Goal: Task Accomplishment & Management: Understand process/instructions

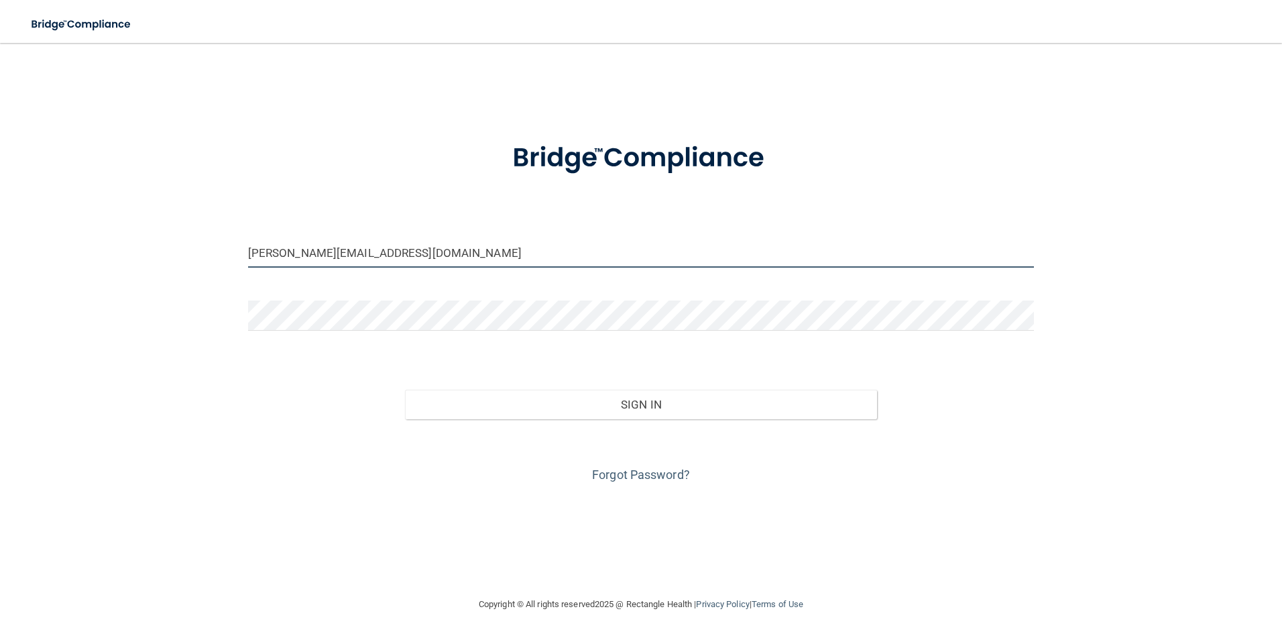
click at [379, 258] on input "[PERSON_NAME][EMAIL_ADDRESS][DOMAIN_NAME]" at bounding box center [641, 252] width 786 height 30
click at [379, 257] on input "[PERSON_NAME][EMAIL_ADDRESS][DOMAIN_NAME]" at bounding box center [641, 252] width 786 height 30
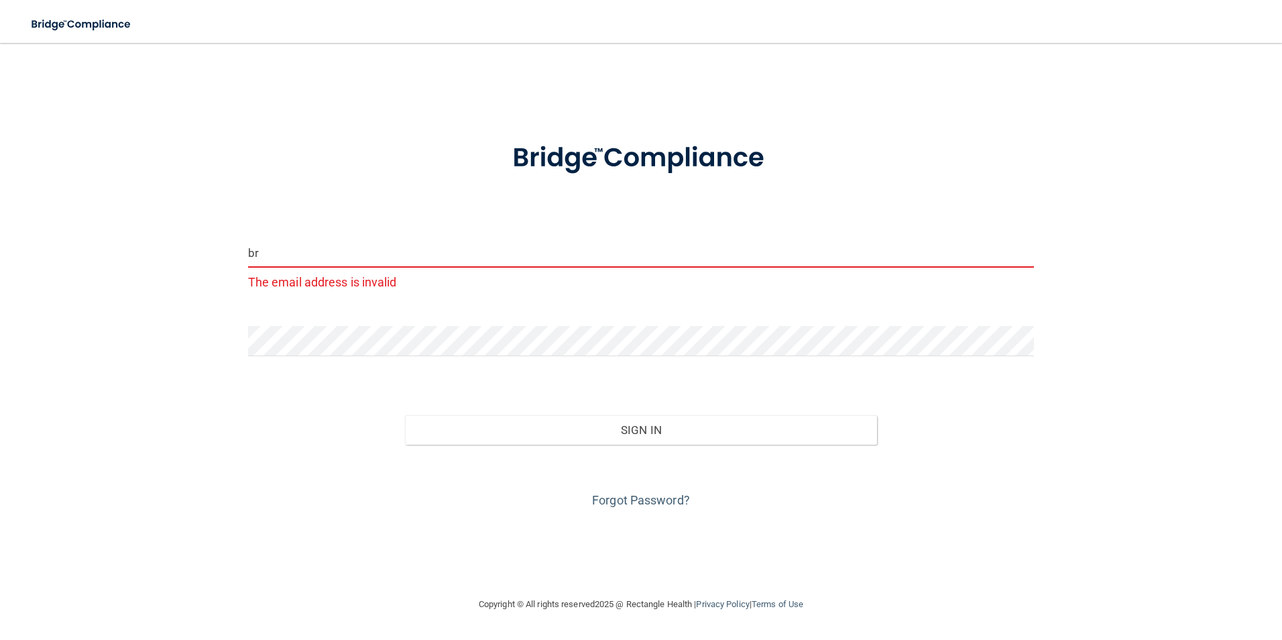
type input "b"
type input "[EMAIL_ADDRESS][DOMAIN_NAME]"
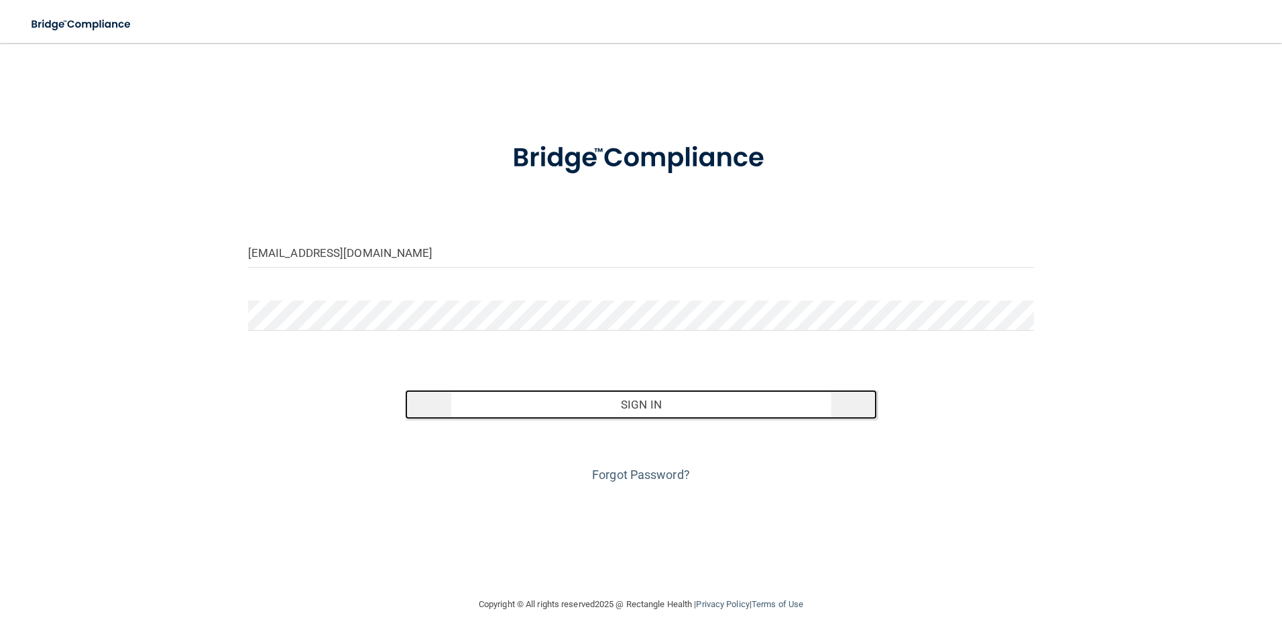
click at [518, 397] on button "Sign In" at bounding box center [641, 403] width 472 height 29
click at [442, 405] on button "Sign In" at bounding box center [641, 403] width 472 height 29
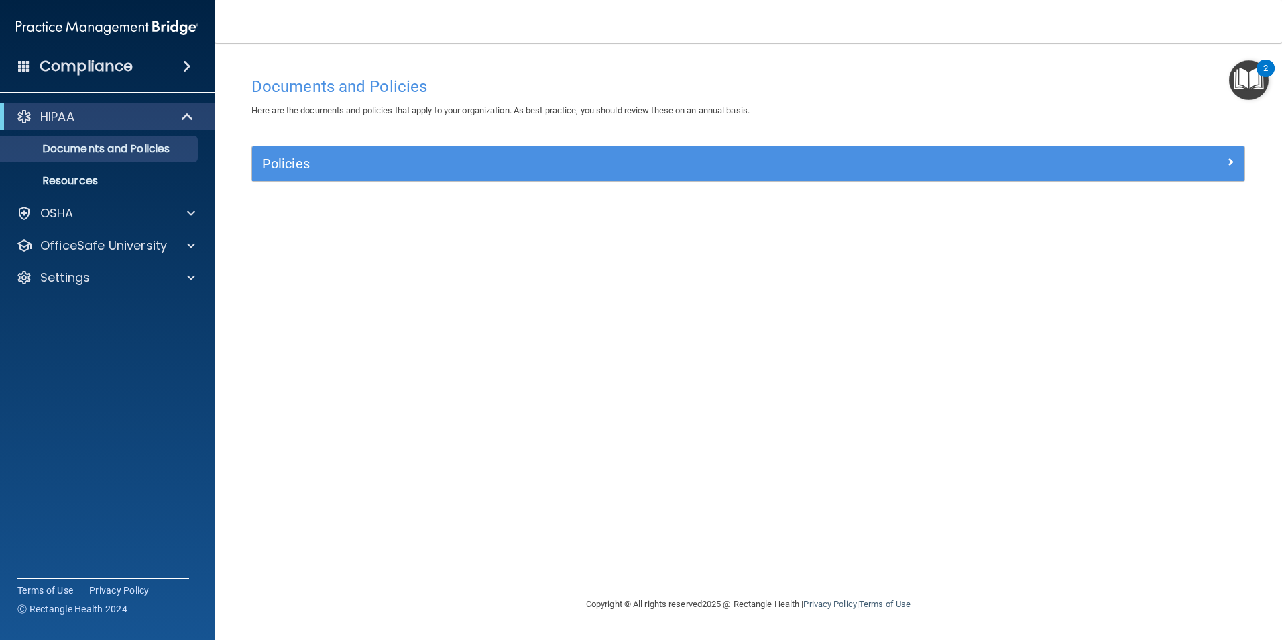
click at [188, 66] on span at bounding box center [187, 66] width 8 height 16
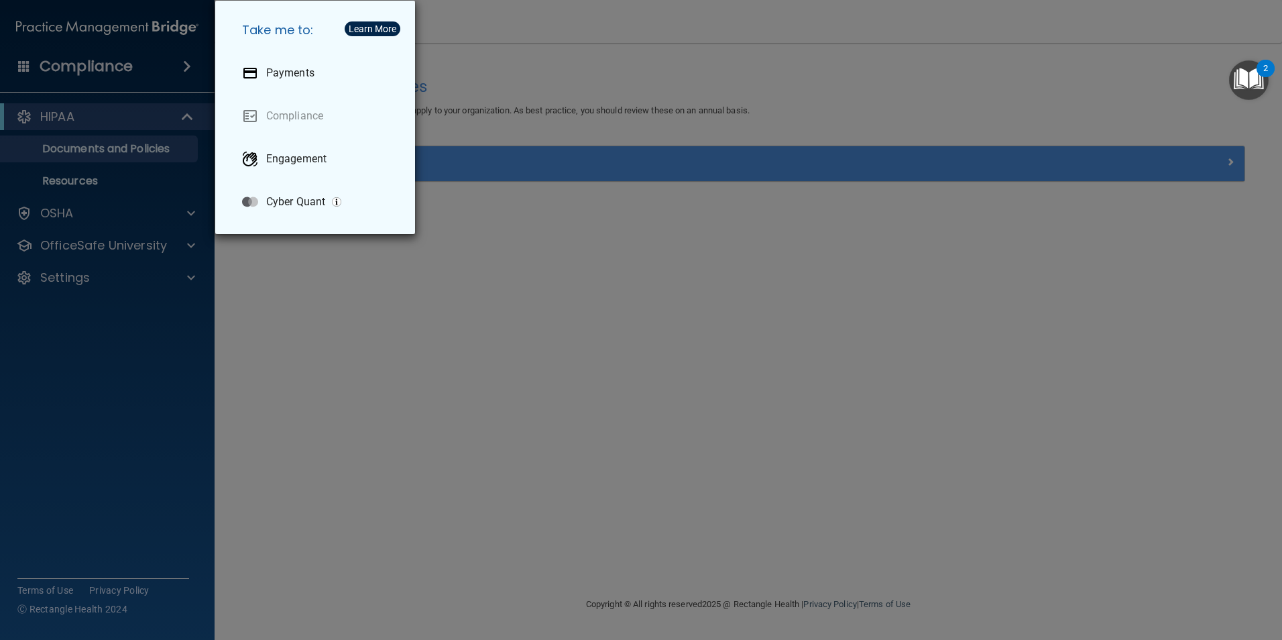
click at [139, 184] on div "Take me to: Payments Compliance Engagement Cyber Quant" at bounding box center [641, 320] width 1282 height 640
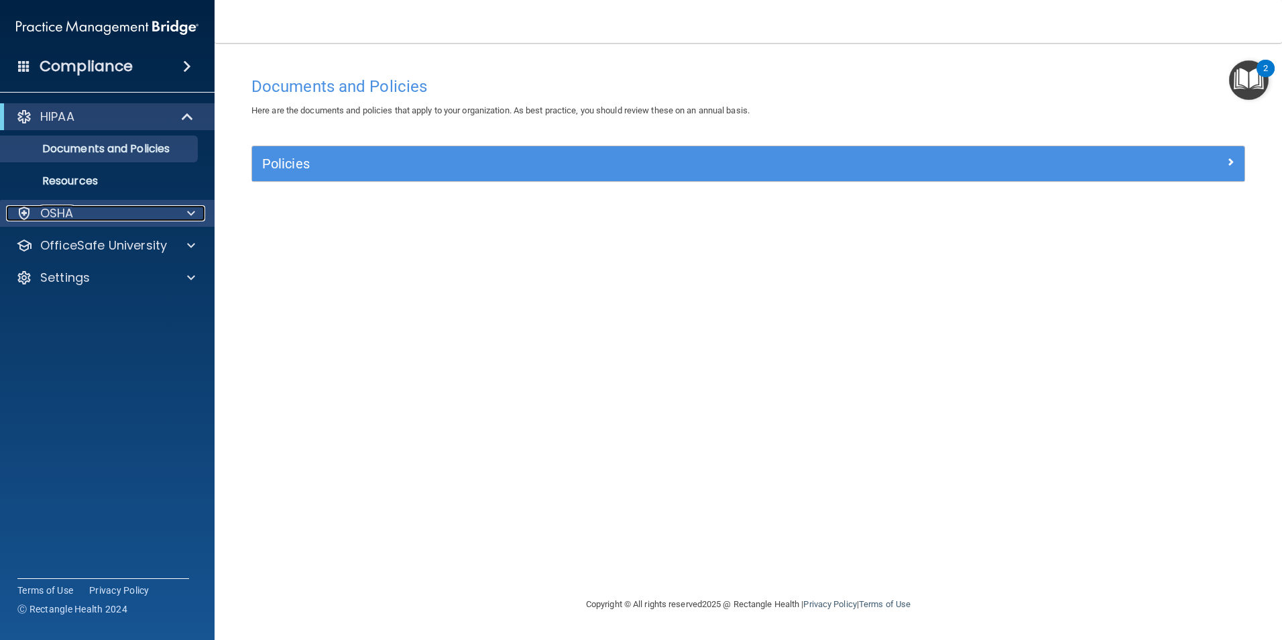
click at [184, 216] on div at bounding box center [189, 213] width 34 height 16
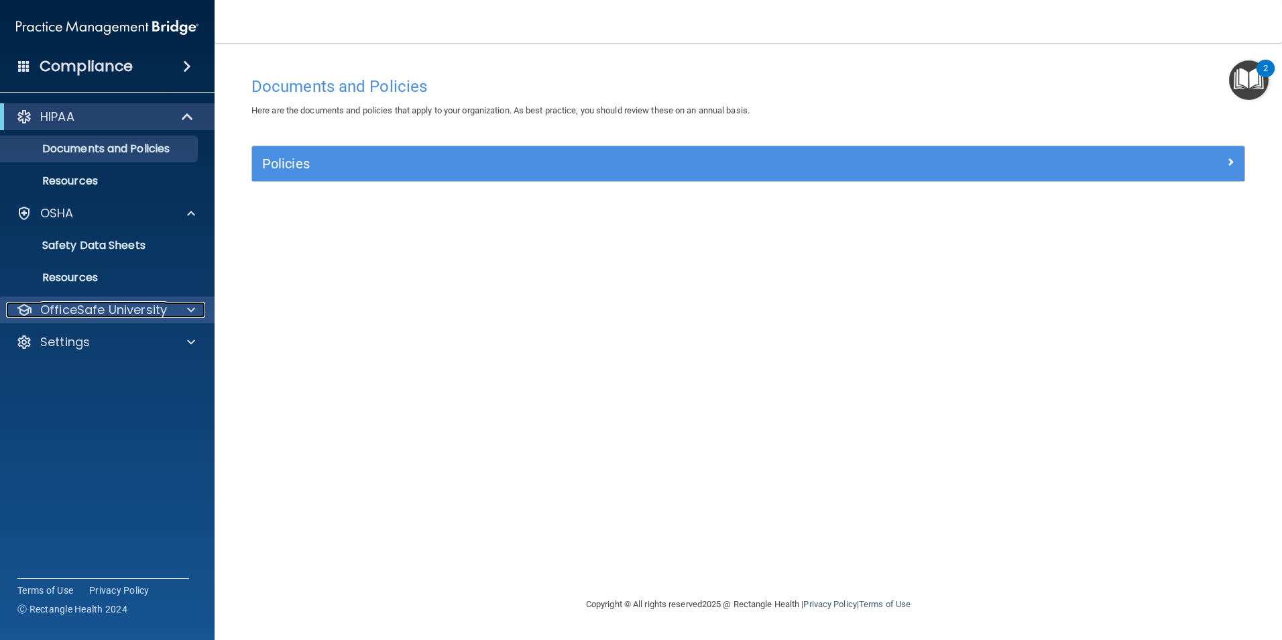
click at [178, 307] on div at bounding box center [189, 310] width 34 height 16
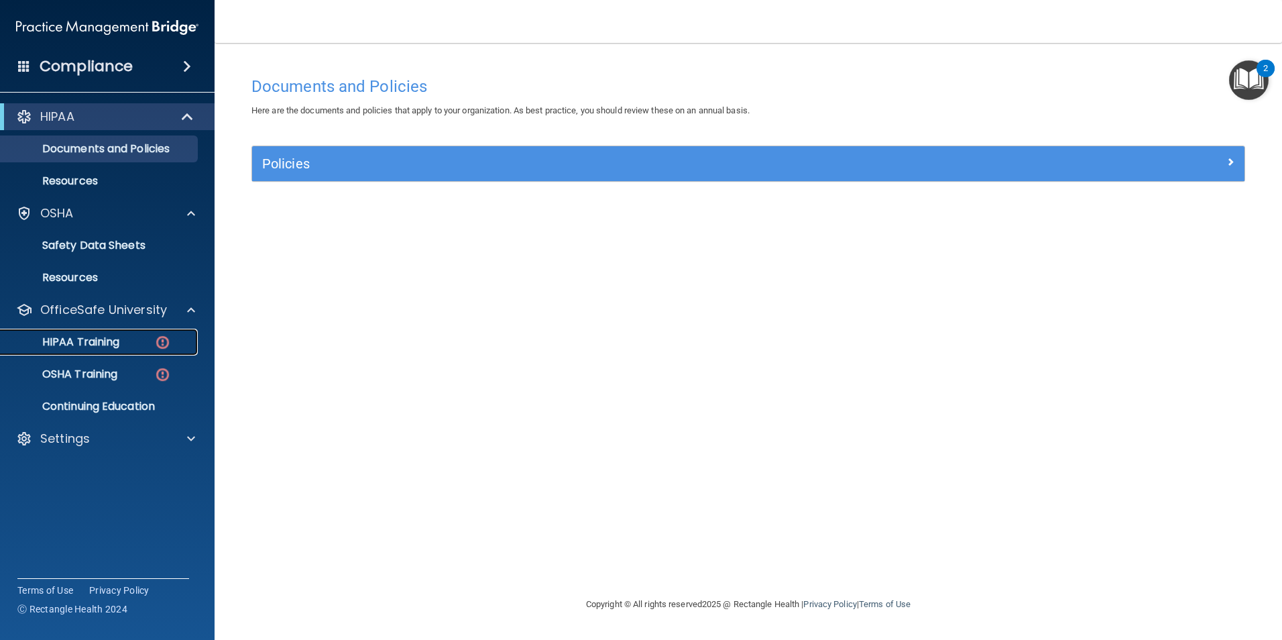
click at [114, 337] on p "HIPAA Training" at bounding box center [64, 341] width 111 height 13
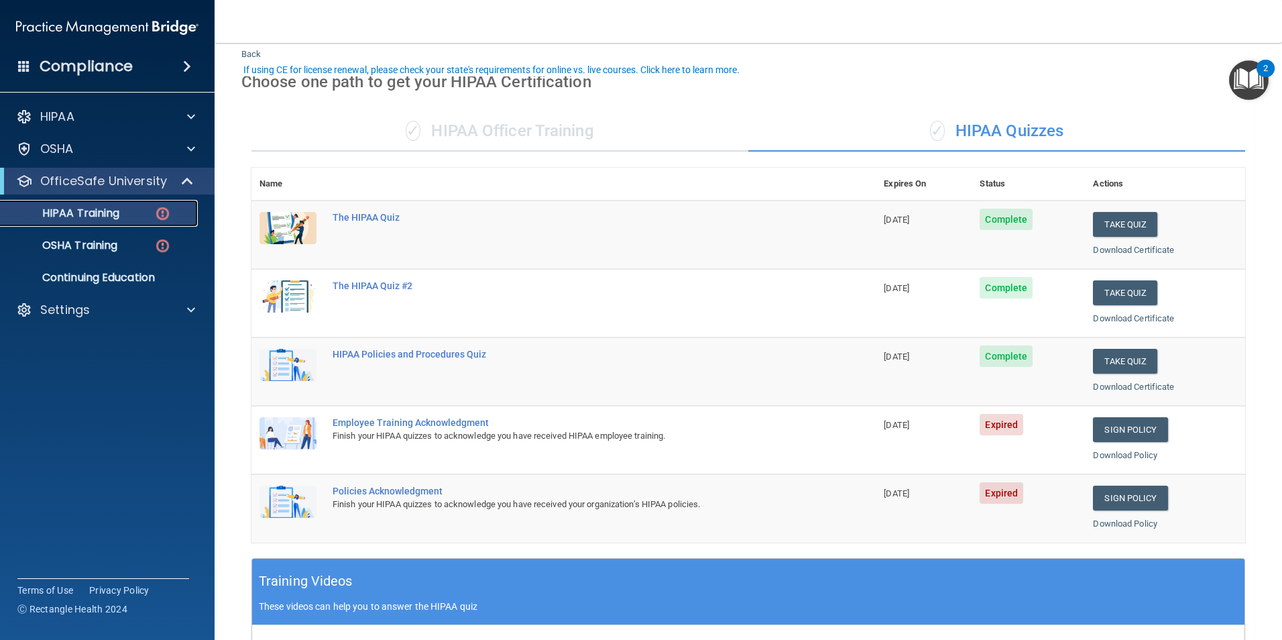
scroll to position [67, 0]
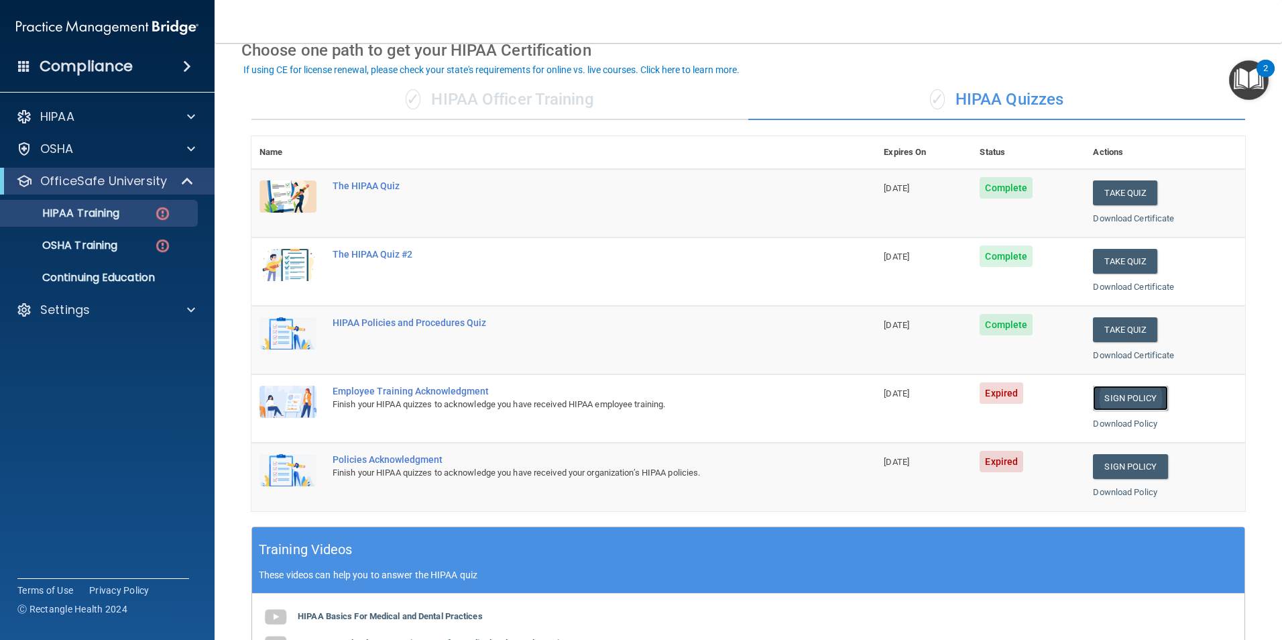
click at [1096, 396] on link "Sign Policy" at bounding box center [1130, 397] width 74 height 25
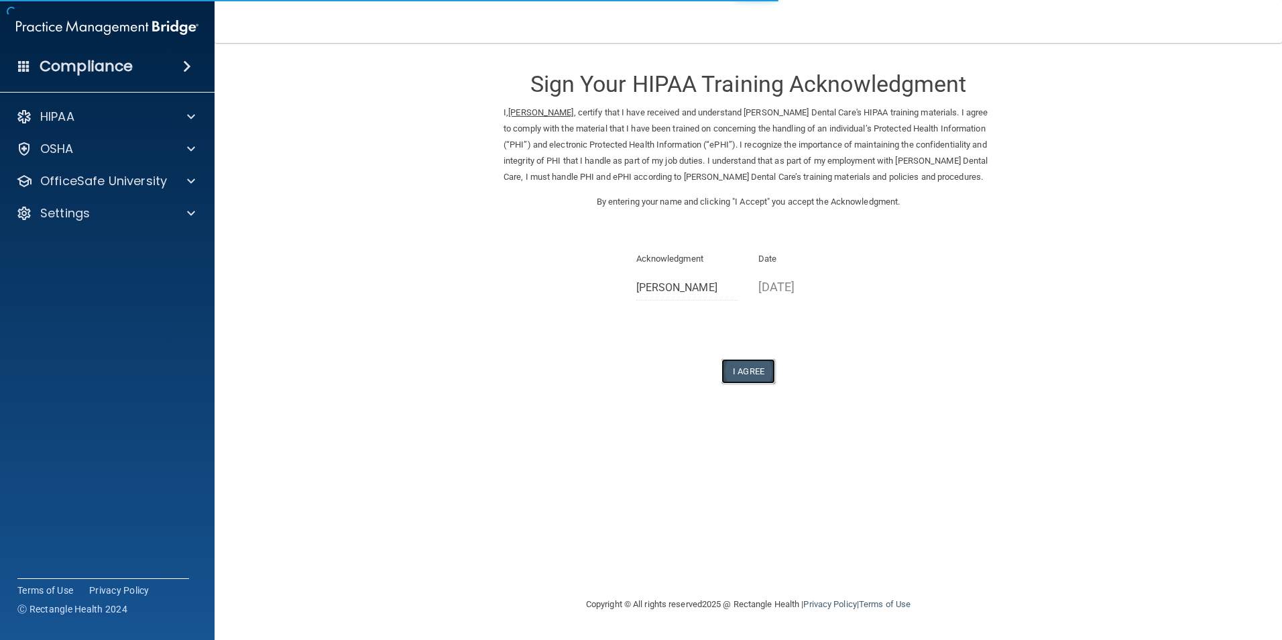
click at [739, 372] on button "I Agree" at bounding box center [748, 371] width 54 height 25
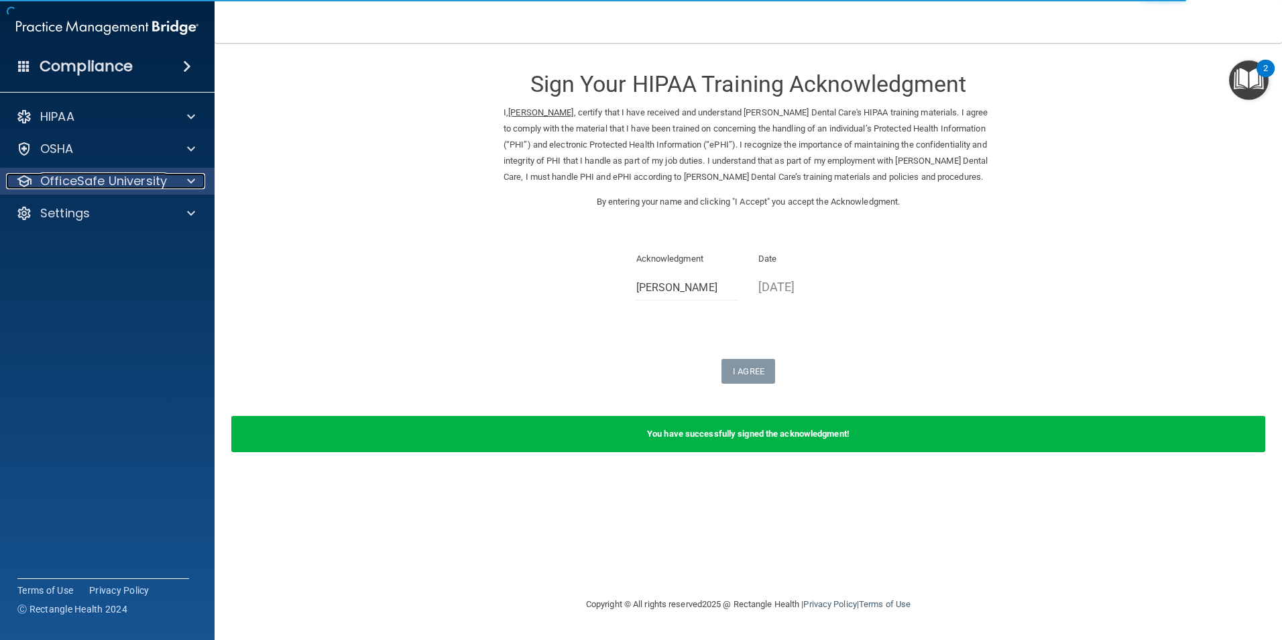
click at [189, 185] on span at bounding box center [191, 181] width 8 height 16
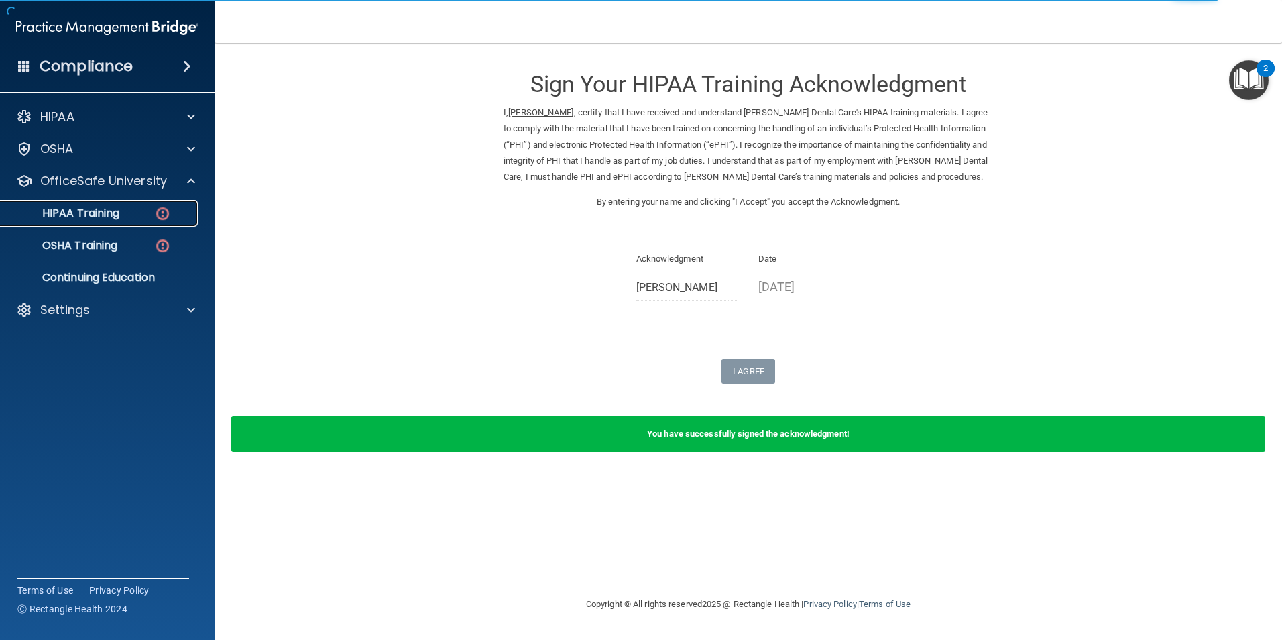
click at [163, 216] on img at bounding box center [162, 213] width 17 height 17
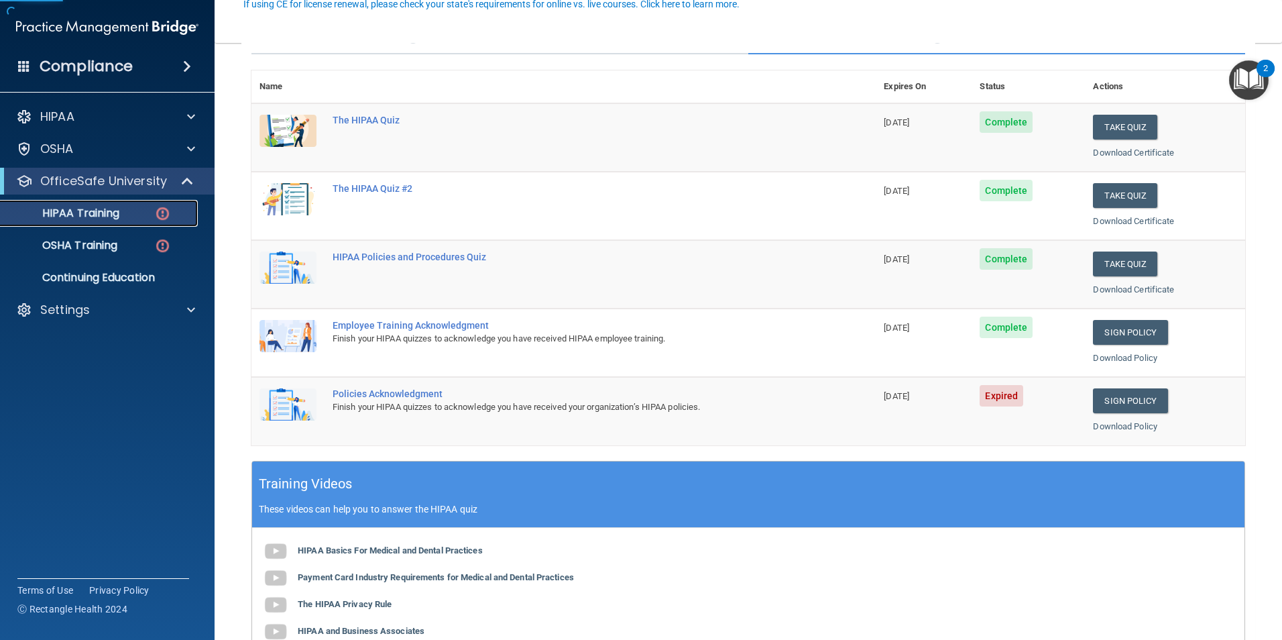
scroll to position [134, 0]
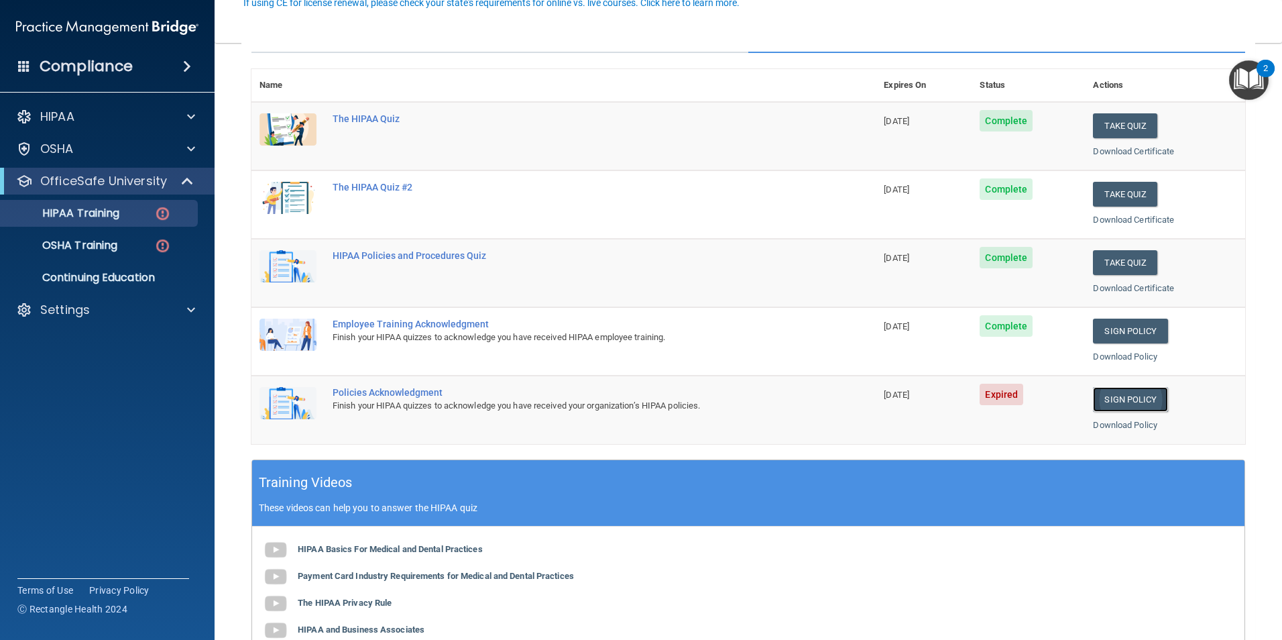
click at [1101, 395] on link "Sign Policy" at bounding box center [1130, 399] width 74 height 25
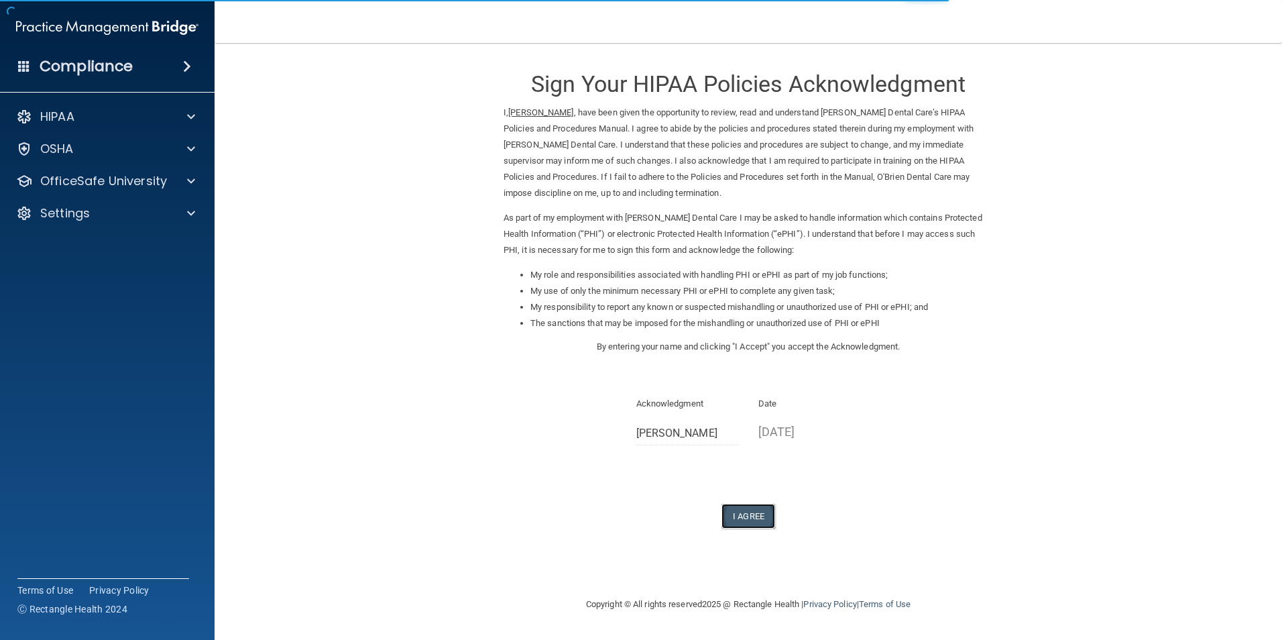
click at [737, 514] on button "I Agree" at bounding box center [748, 515] width 54 height 25
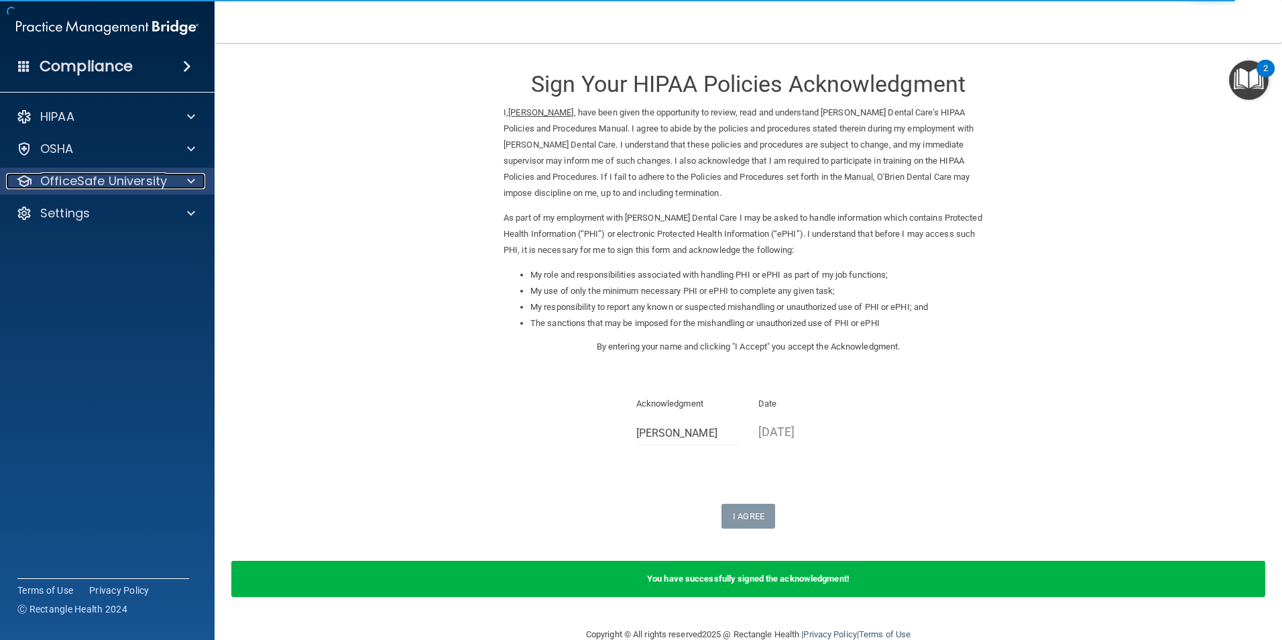
click at [200, 180] on div at bounding box center [189, 181] width 34 height 16
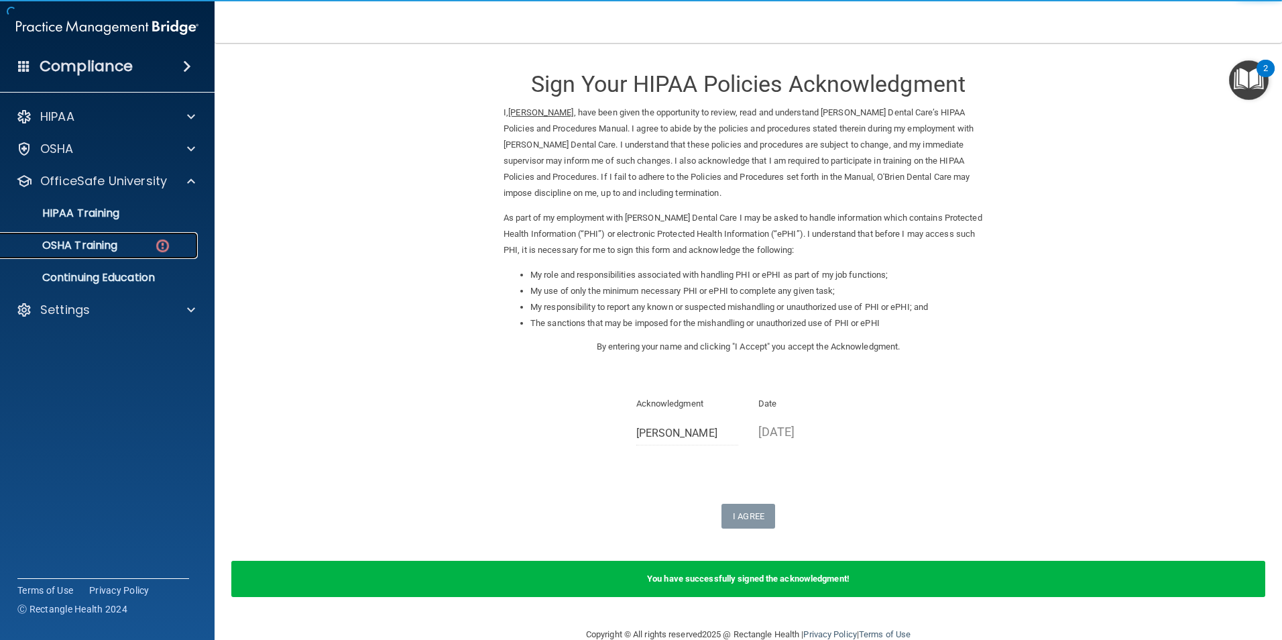
click at [159, 243] on img at bounding box center [162, 245] width 17 height 17
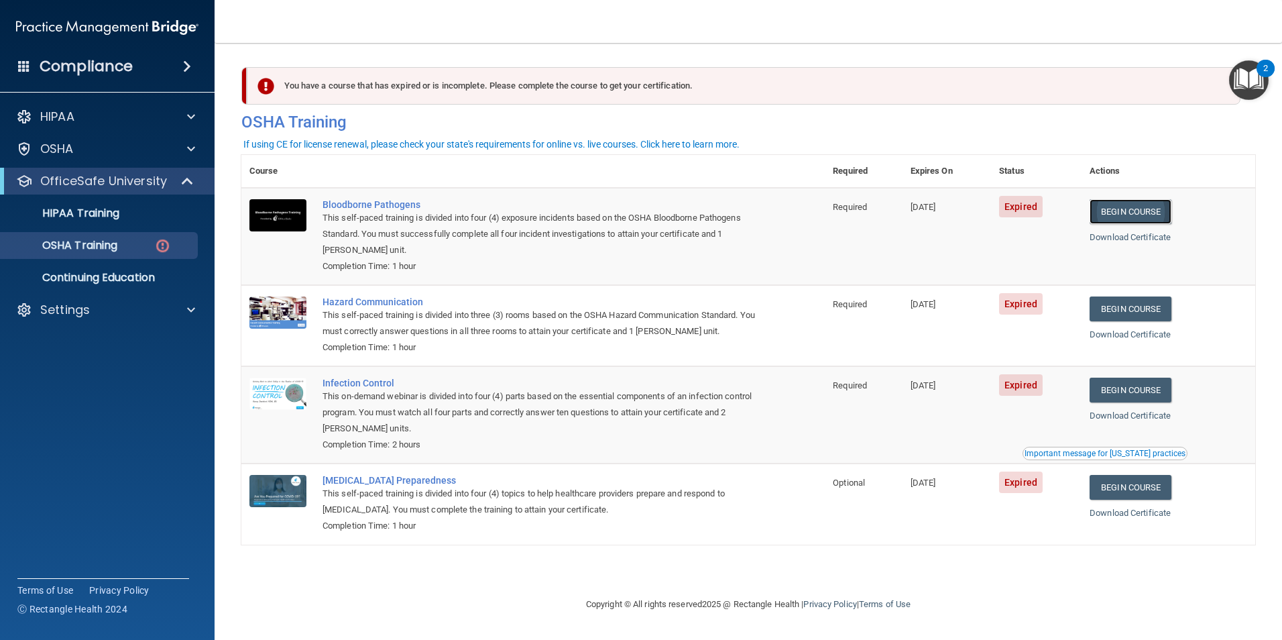
click at [1116, 208] on link "Begin Course" at bounding box center [1130, 211] width 82 height 25
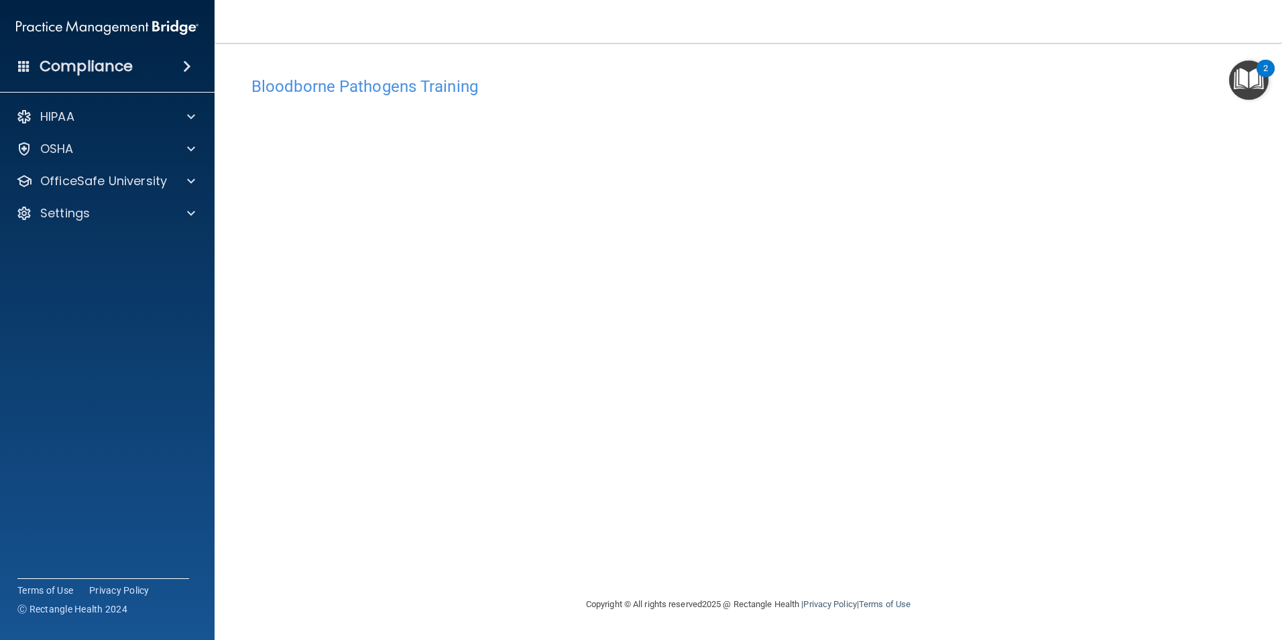
click at [971, 534] on div "Bloodborne Pathogens Training This course doesn’t expire until 06/21/2025. Are …" at bounding box center [748, 333] width 1014 height 526
click at [908, 525] on div "Bloodborne Pathogens Training This course doesn’t expire until 06/21/2025. Are …" at bounding box center [748, 333] width 1014 height 526
